Goal: Obtain resource: Download file/media

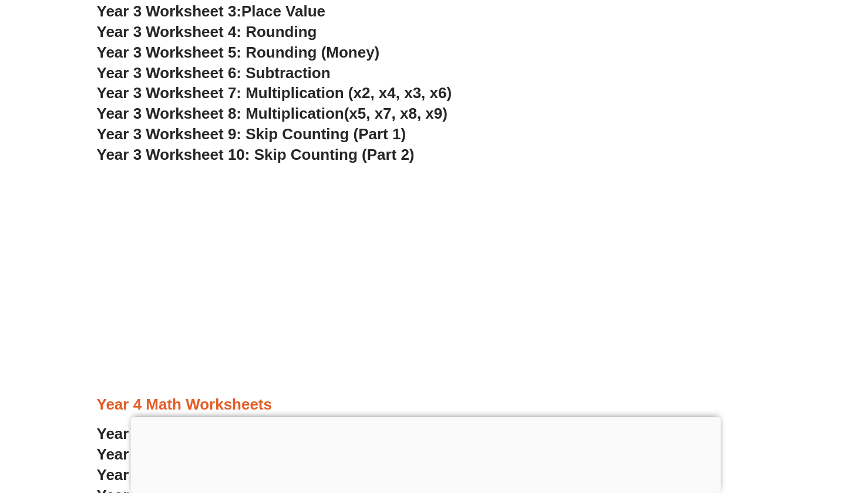
scroll to position [1620, 0]
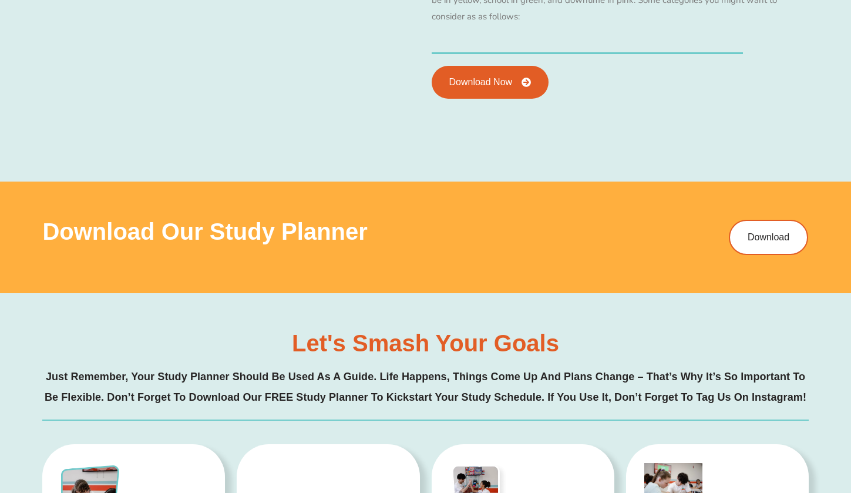
scroll to position [1431, 0]
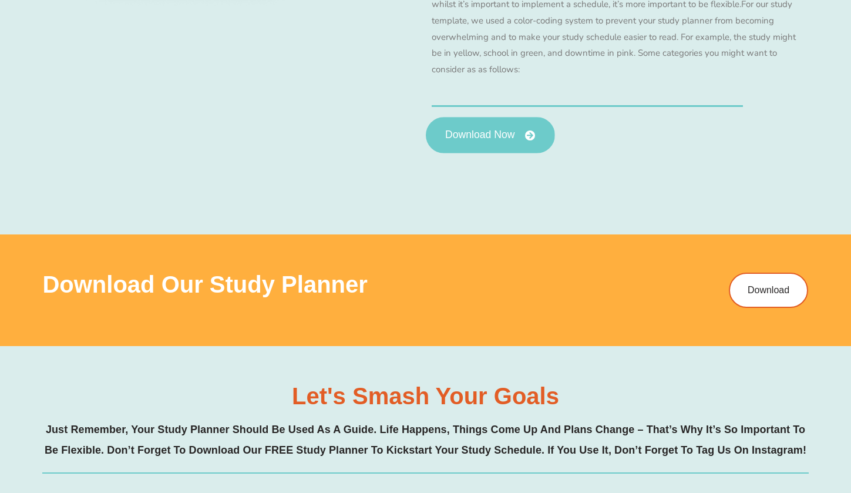
click at [508, 130] on span "Download Now" at bounding box center [479, 135] width 69 height 11
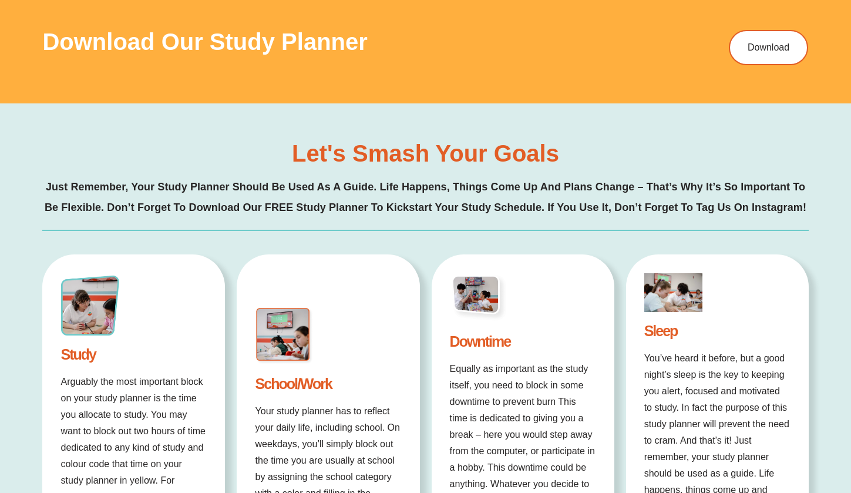
scroll to position [1678, 0]
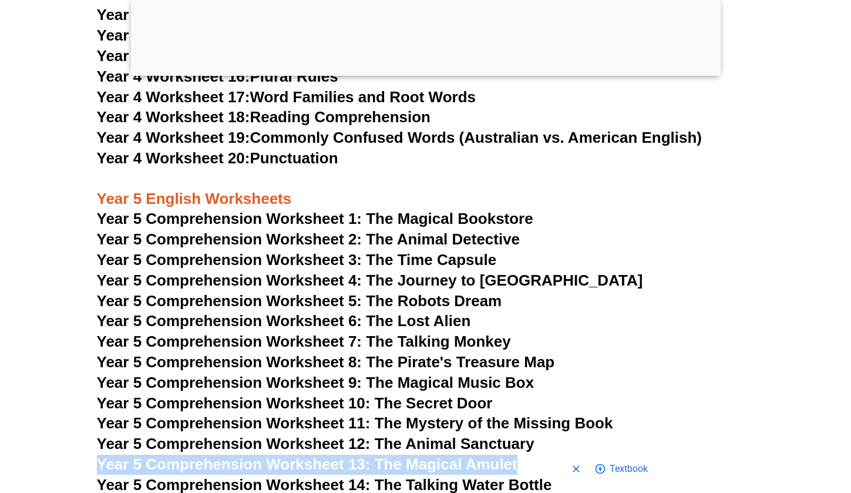
click at [478, 292] on span "Year 5 Comprehension Worksheet 5: The Robots Dream" at bounding box center [299, 301] width 405 height 18
